Goal: Navigation & Orientation: Understand site structure

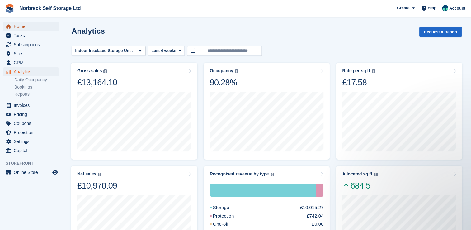
click at [14, 24] on span "Home" at bounding box center [32, 26] width 37 height 9
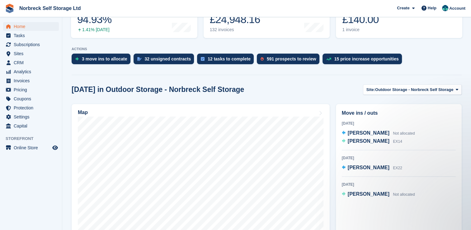
scroll to position [107, 0]
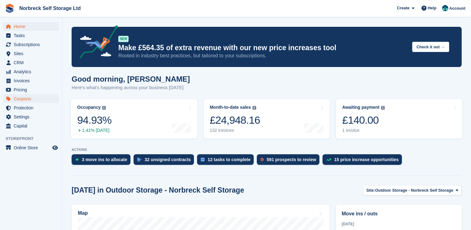
scroll to position [107, 0]
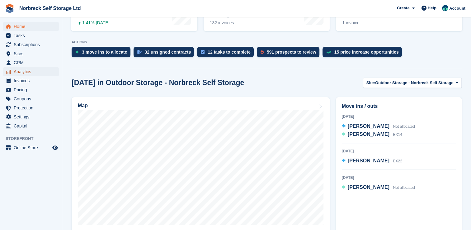
click at [28, 71] on span "Analytics" at bounding box center [32, 71] width 37 height 9
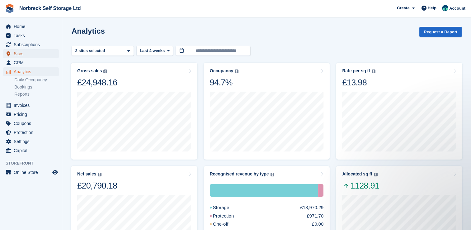
click at [29, 54] on span "Sites" at bounding box center [32, 53] width 37 height 9
